Goal: Task Accomplishment & Management: Manage account settings

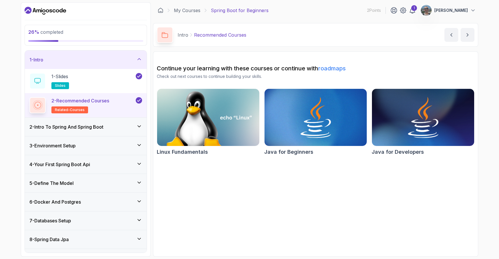
click at [93, 129] on h3 "2 - Intro To Spring And Spring Boot" at bounding box center [66, 127] width 74 height 7
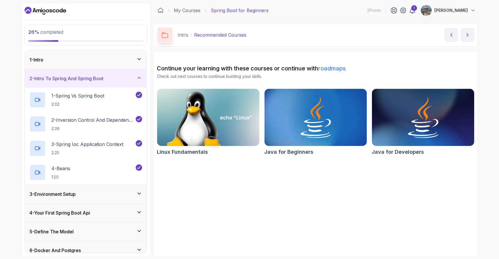
click at [93, 194] on div "3 - Environment Setup" at bounding box center [85, 194] width 113 height 7
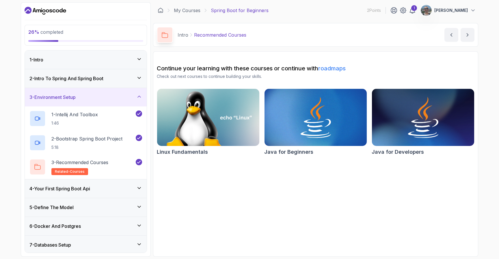
click at [93, 194] on div "4 - Your First Spring Boot Api" at bounding box center [86, 189] width 122 height 18
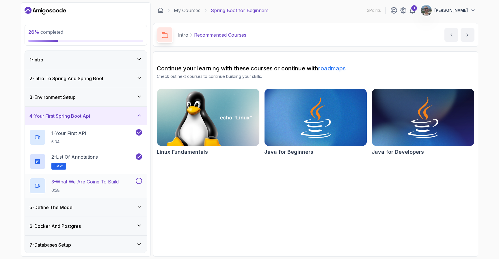
click at [99, 183] on p "3 - What We Are Going To Build" at bounding box center [84, 181] width 67 height 7
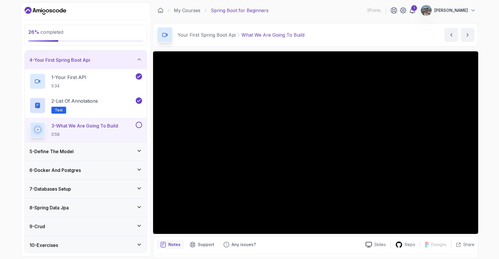
scroll to position [95, 0]
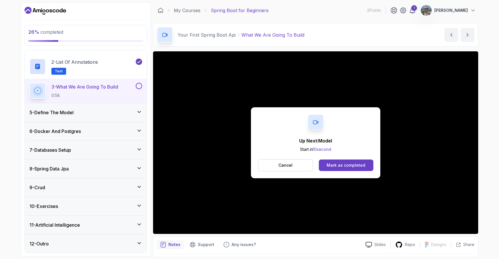
click at [139, 85] on button at bounding box center [139, 86] width 6 height 6
click at [106, 111] on div "5 - Define The Model" at bounding box center [85, 112] width 113 height 7
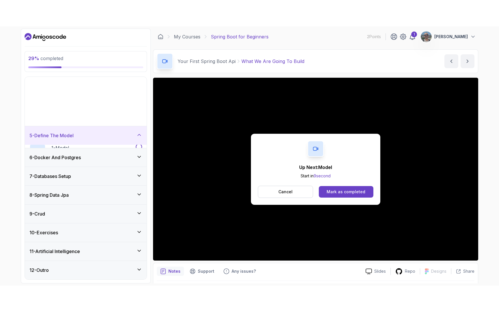
scroll to position [23, 0]
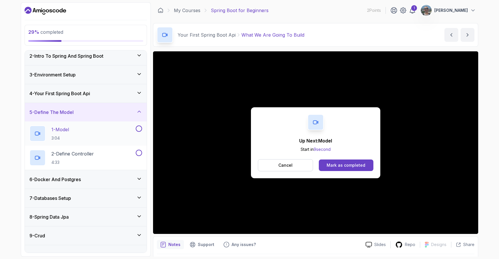
click at [95, 130] on div "1 - Model 3:04" at bounding box center [81, 134] width 105 height 16
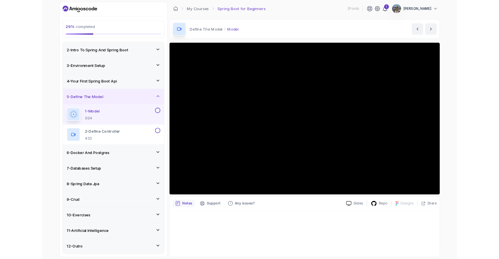
scroll to position [23, 0]
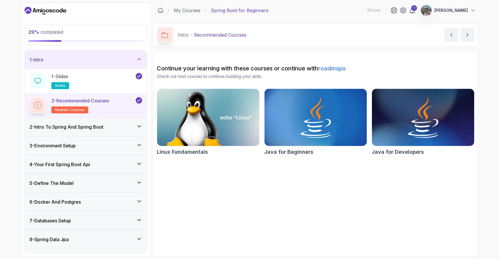
click at [466, 11] on p "[PERSON_NAME]" at bounding box center [450, 11] width 33 height 6
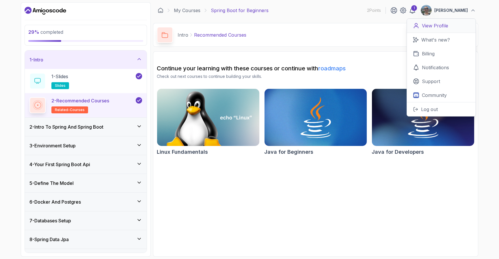
click at [443, 26] on p "View Profile" at bounding box center [435, 25] width 26 height 7
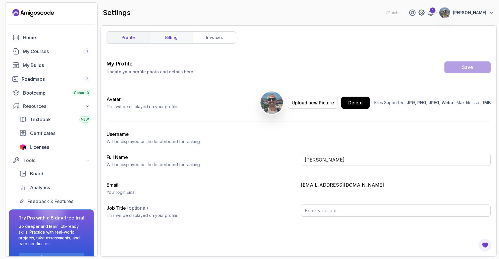
click at [171, 34] on link "billing" at bounding box center [171, 38] width 43 height 12
click at [87, 105] on icon at bounding box center [88, 106] width 6 height 6
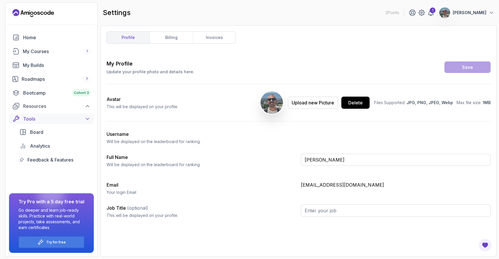
click at [89, 118] on icon at bounding box center [87, 118] width 3 height 1
click at [252, 158] on div "Full Name Will be displayed on the leaderboard for ranking." at bounding box center [202, 161] width 190 height 14
click at [41, 13] on icon "Landing page" at bounding box center [41, 13] width 3 height 3
